Goal: Task Accomplishment & Management: Use online tool/utility

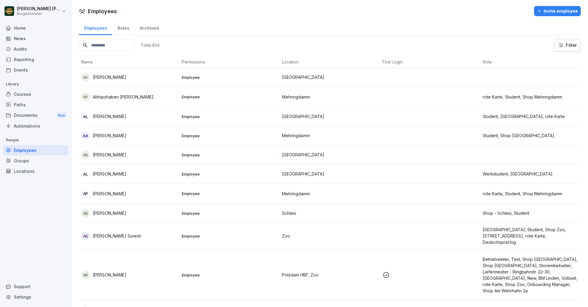
click at [341, 20] on div "Employees Roles Archived" at bounding box center [330, 28] width 502 height 16
click at [17, 160] on div "Groups" at bounding box center [35, 161] width 65 height 10
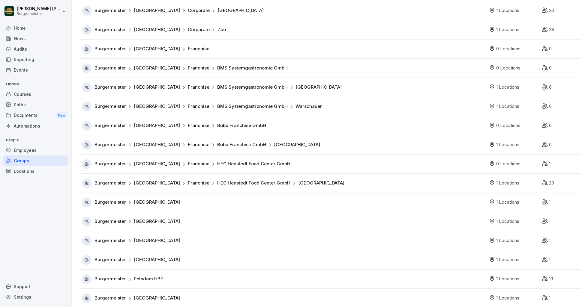
scroll to position [208, 0]
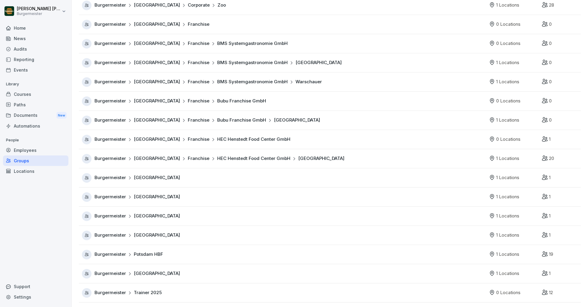
click at [29, 169] on div "Locations" at bounding box center [35, 171] width 65 height 10
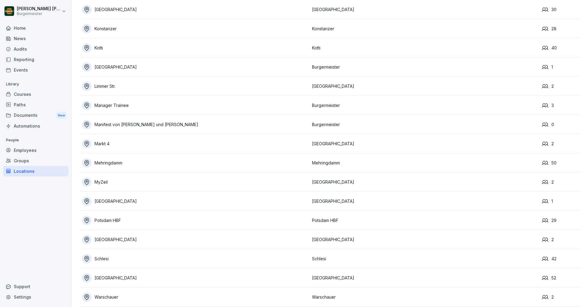
click at [32, 148] on div "Employees" at bounding box center [35, 150] width 65 height 10
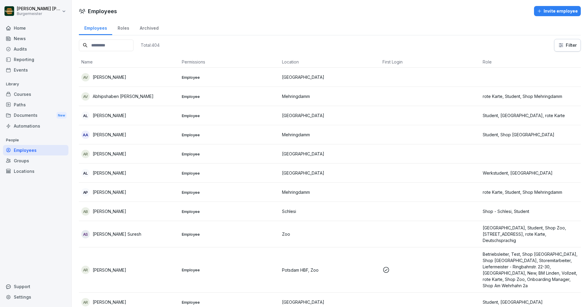
click at [113, 44] on input at bounding box center [106, 46] width 55 height 12
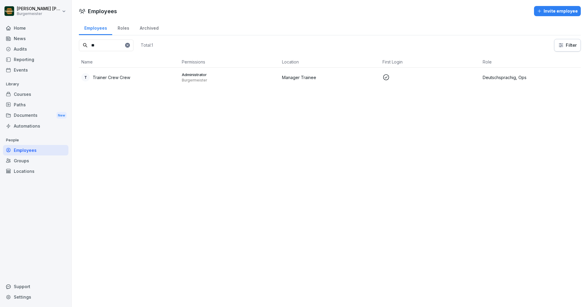
type input "*"
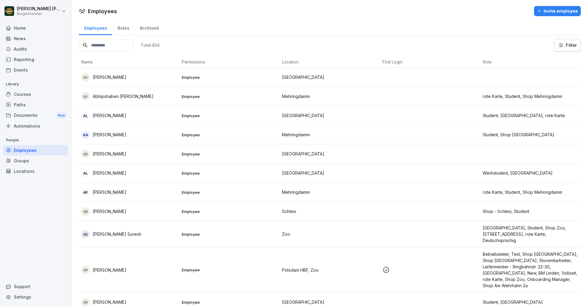
click at [24, 160] on div "Groups" at bounding box center [35, 161] width 65 height 10
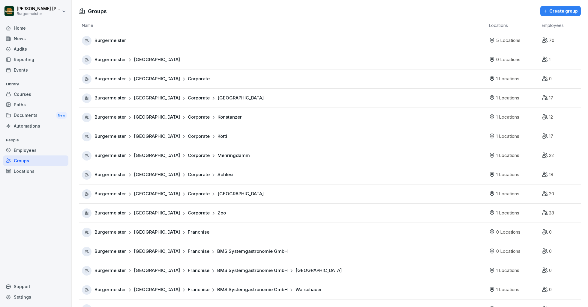
click at [23, 106] on div "Paths" at bounding box center [35, 105] width 65 height 10
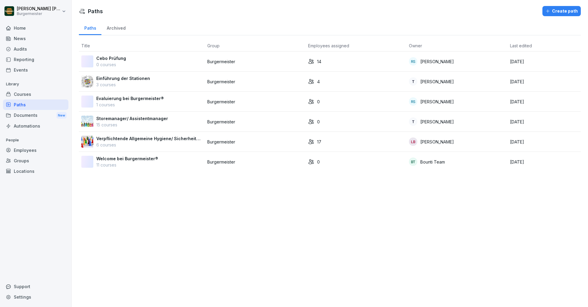
click at [28, 91] on div "Courses" at bounding box center [35, 94] width 65 height 10
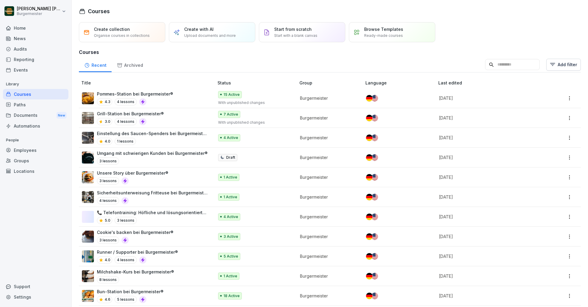
click at [178, 93] on div "Pommes-Station bei Burgermeister® 4.3 4 lessons" at bounding box center [145, 98] width 126 height 15
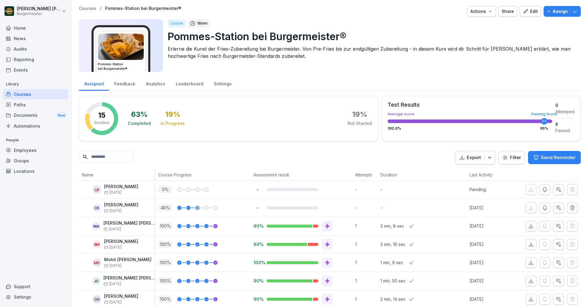
click at [512, 11] on div "Share" at bounding box center [508, 11] width 12 height 7
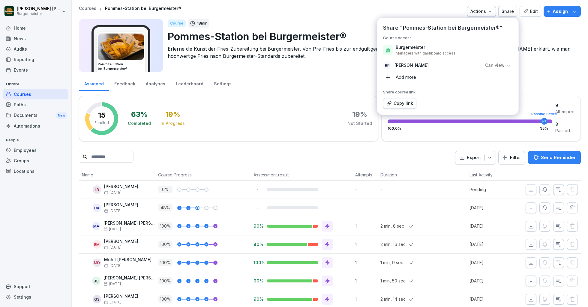
click at [412, 78] on div "Add more" at bounding box center [399, 78] width 33 height 10
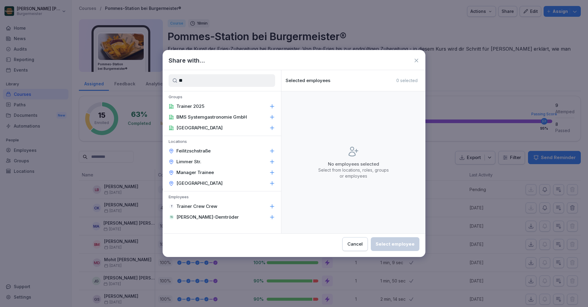
type input "*"
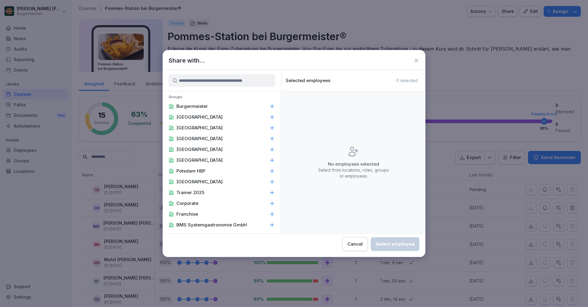
click at [418, 59] on icon at bounding box center [416, 61] width 6 height 6
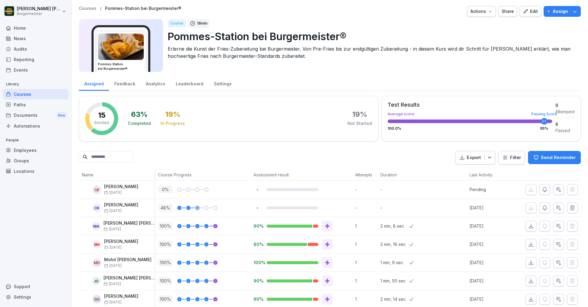
click at [26, 114] on div "Documents New" at bounding box center [35, 115] width 65 height 11
click at [37, 113] on div "Documents New" at bounding box center [35, 115] width 65 height 11
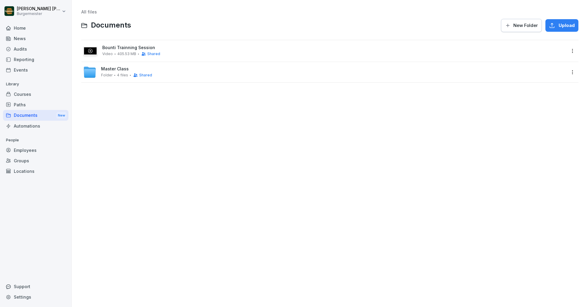
click at [571, 50] on html "Juan Jose Leonardi Gonzalez Burgermeister Home News Audits Reporting Events Lib…" at bounding box center [294, 153] width 588 height 307
click at [541, 72] on div "Share" at bounding box center [537, 75] width 14 height 7
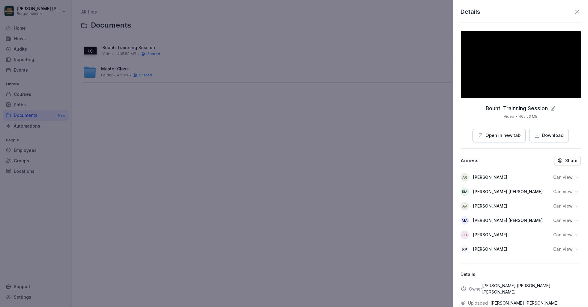
click at [571, 161] on p "Share" at bounding box center [571, 160] width 12 height 5
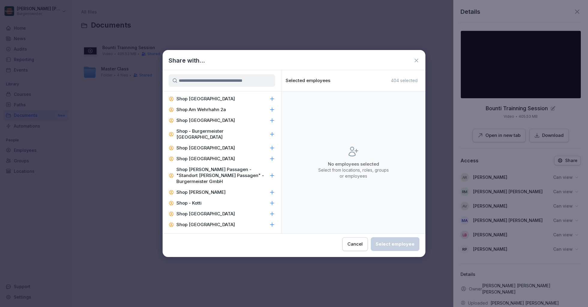
scroll to position [1209, 0]
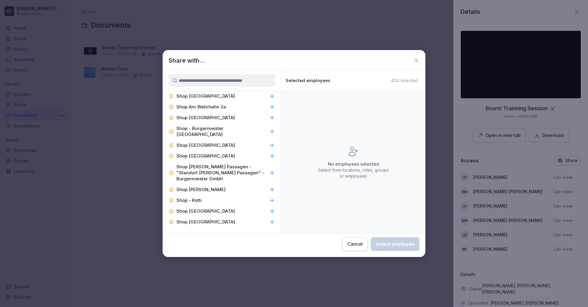
click at [217, 82] on input at bounding box center [222, 80] width 106 height 13
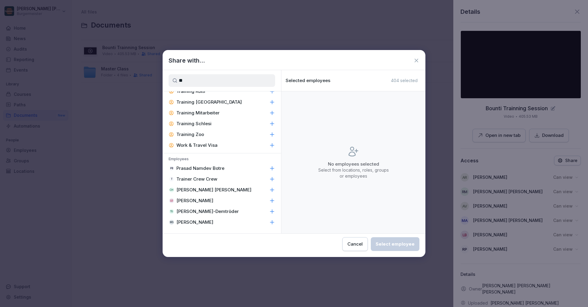
type input "***"
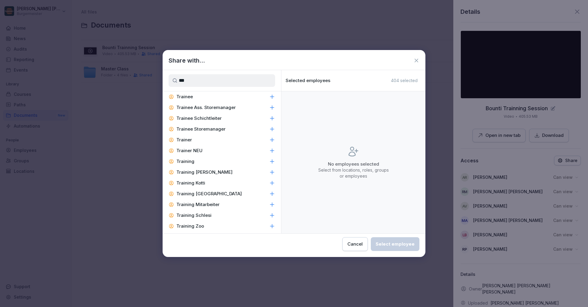
scroll to position [169, 0]
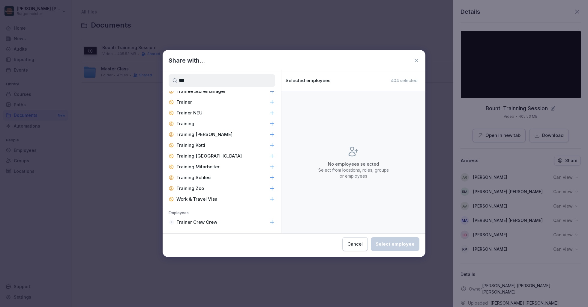
click at [235, 83] on input "***" at bounding box center [222, 80] width 106 height 13
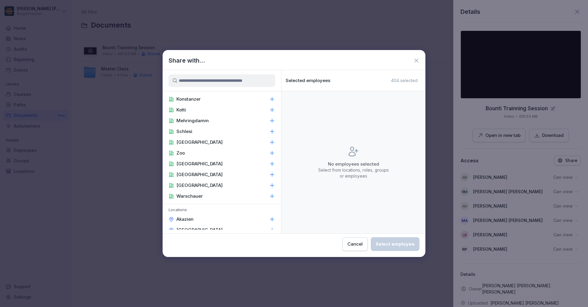
click at [415, 61] on icon at bounding box center [416, 61] width 6 height 6
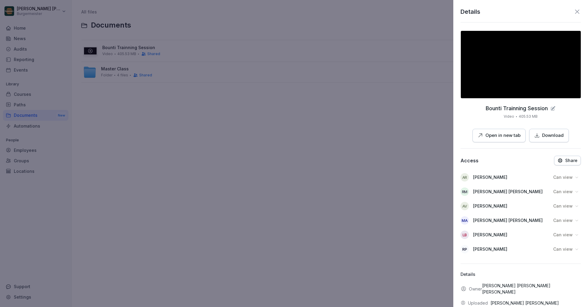
click at [568, 160] on p "Share" at bounding box center [571, 160] width 12 height 5
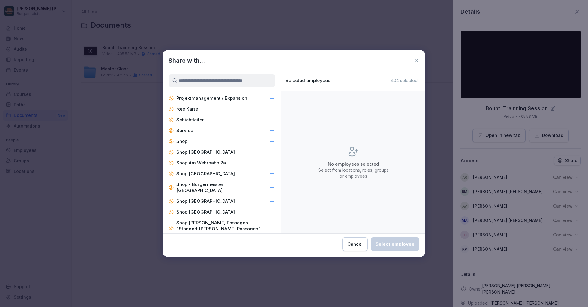
scroll to position [1152, 0]
click at [417, 59] on icon at bounding box center [416, 61] width 6 height 6
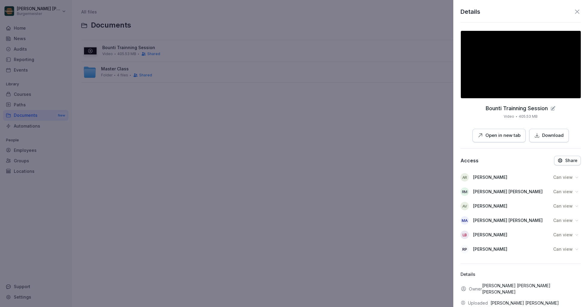
click at [580, 10] on icon at bounding box center [577, 11] width 7 height 7
